Goal: Navigation & Orientation: Find specific page/section

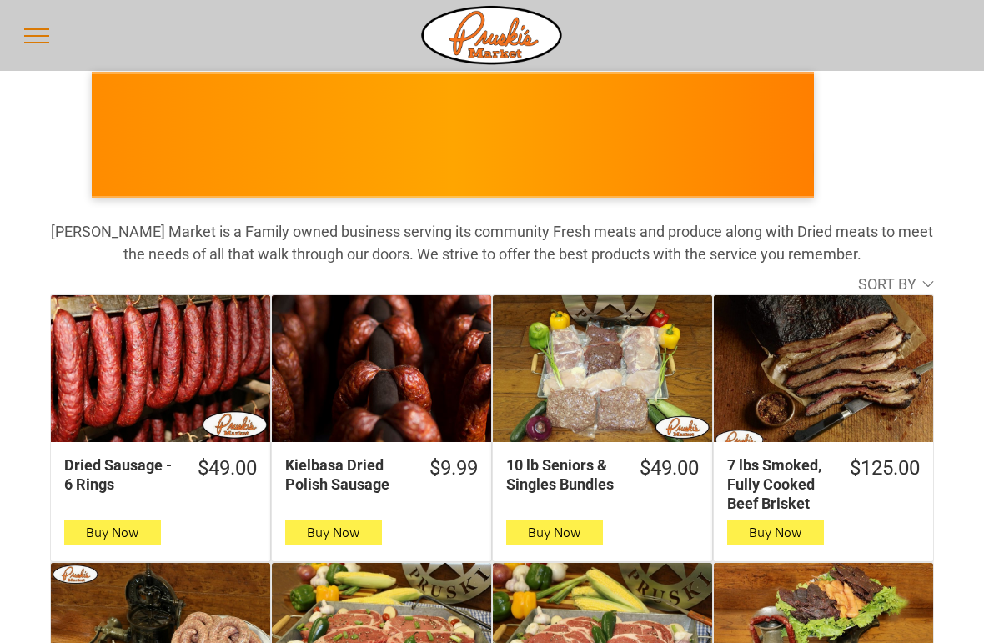
click at [32, 39] on button "menu" at bounding box center [36, 35] width 43 height 43
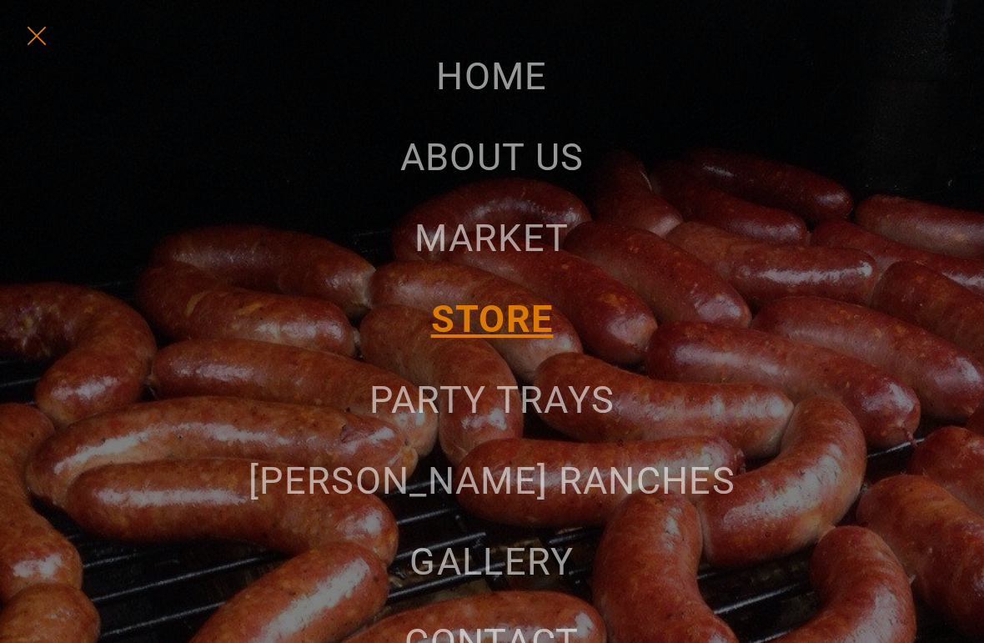
scroll to position [121, 0]
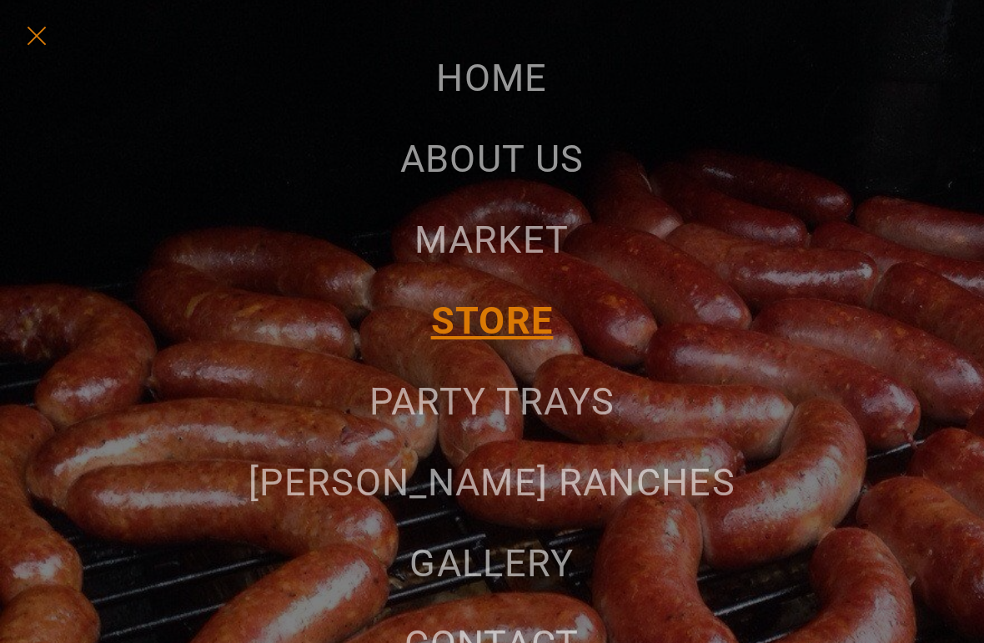
click at [518, 235] on span "MARKET" at bounding box center [491, 240] width 154 height 44
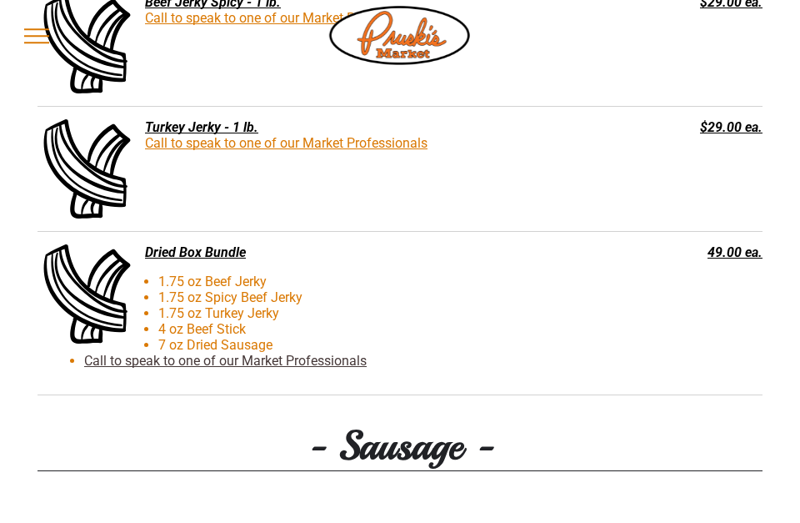
scroll to position [1980, 0]
